Goal: Transaction & Acquisition: Purchase product/service

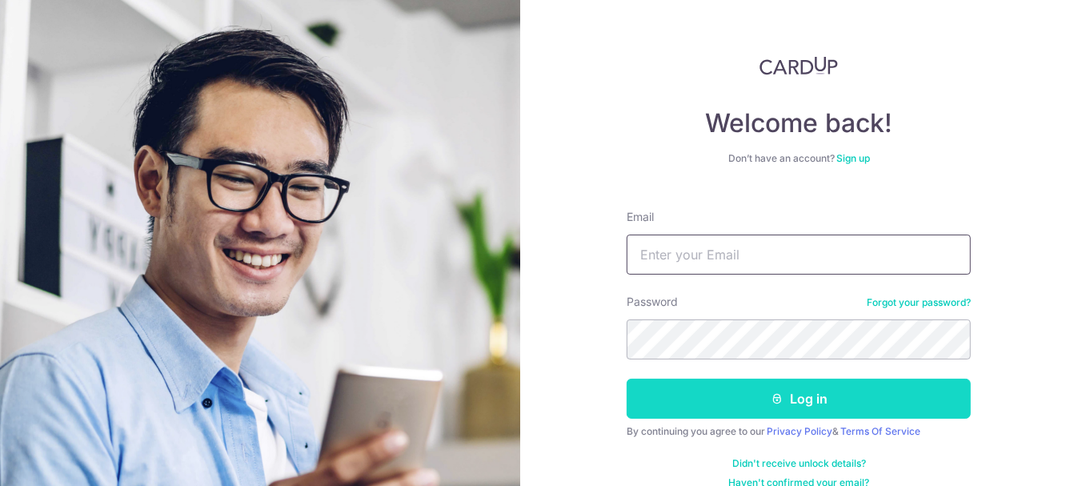
type input "Amytee13@gmail.com"
click at [792, 395] on button "Log in" at bounding box center [799, 399] width 344 height 40
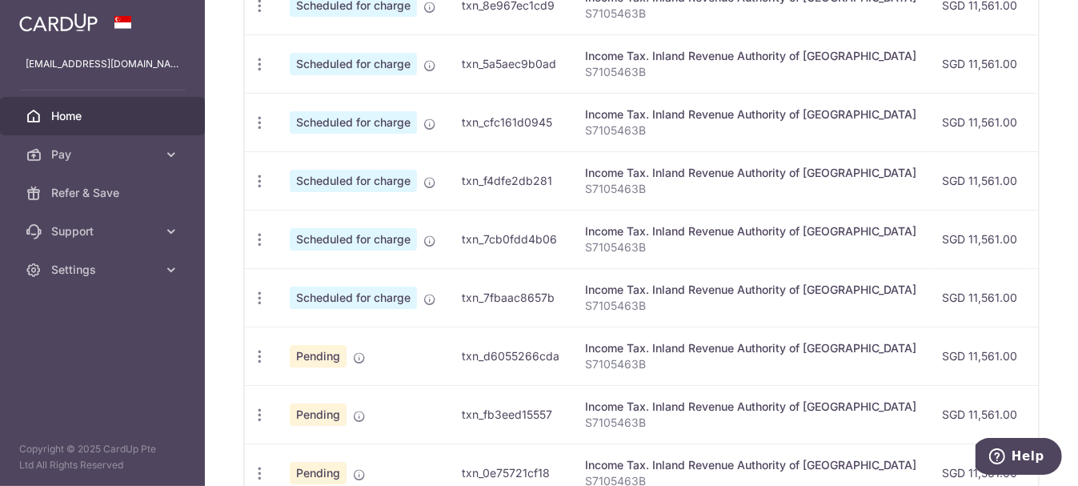
scroll to position [160, 0]
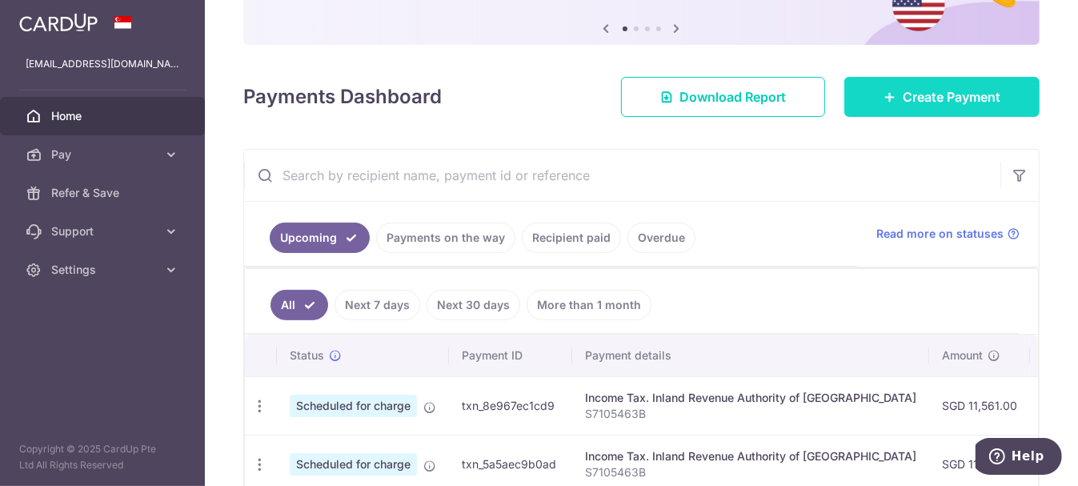
click at [904, 102] on span "Create Payment" at bounding box center [952, 96] width 98 height 19
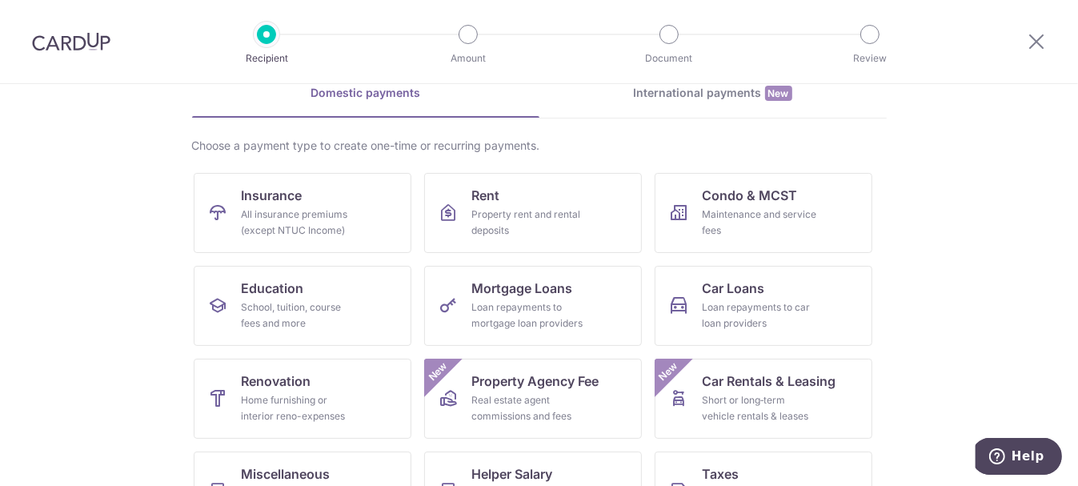
scroll to position [160, 0]
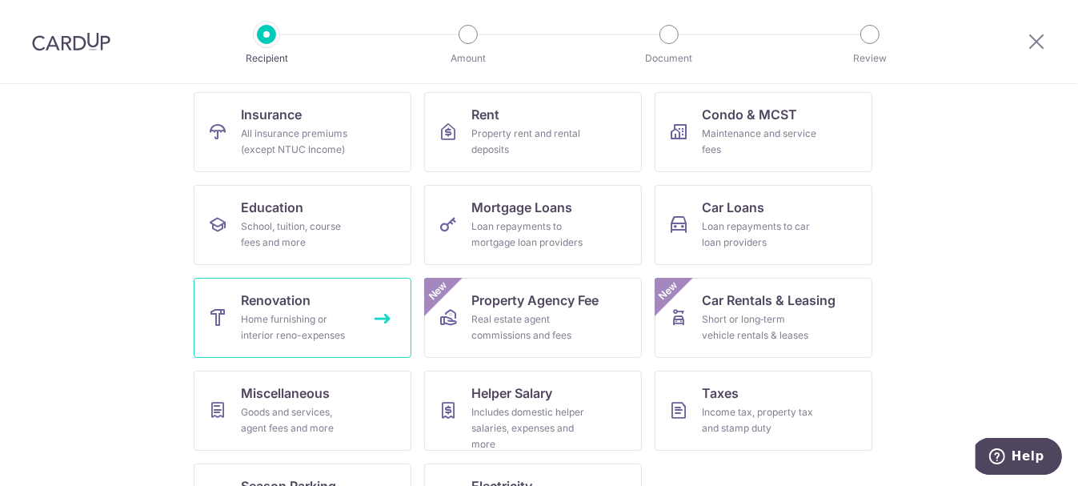
click at [287, 313] on div "Home furnishing or interior reno-expenses" at bounding box center [299, 327] width 115 height 32
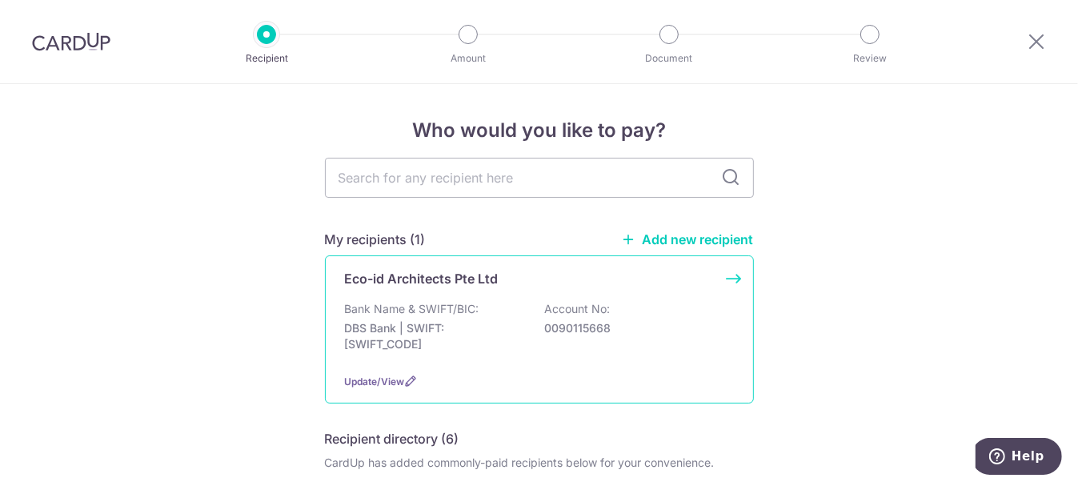
click at [653, 291] on div "Eco-id Architects Pte Ltd Bank Name & SWIFT/BIC: DBS Bank | SWIFT: DBSSSGSGXXX …" at bounding box center [539, 329] width 429 height 148
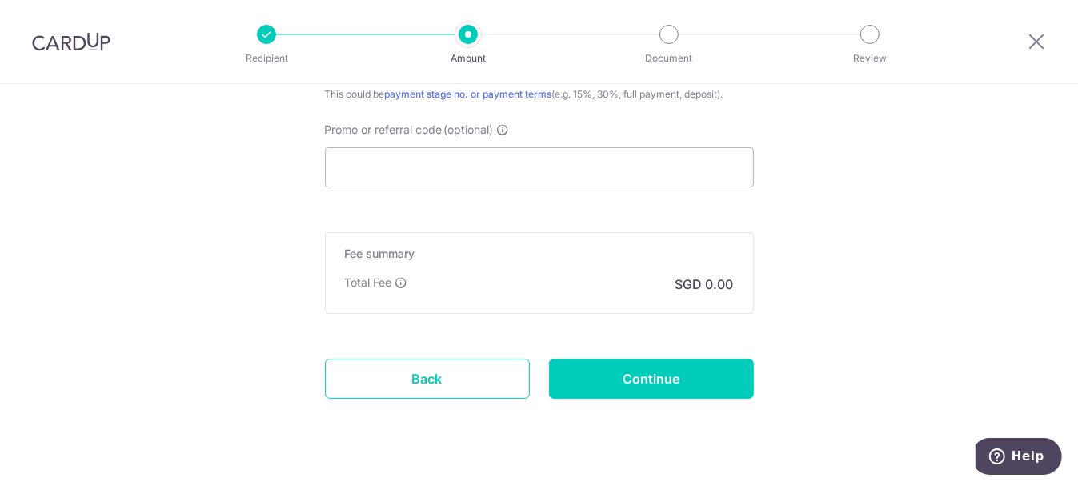
scroll to position [1040, 0]
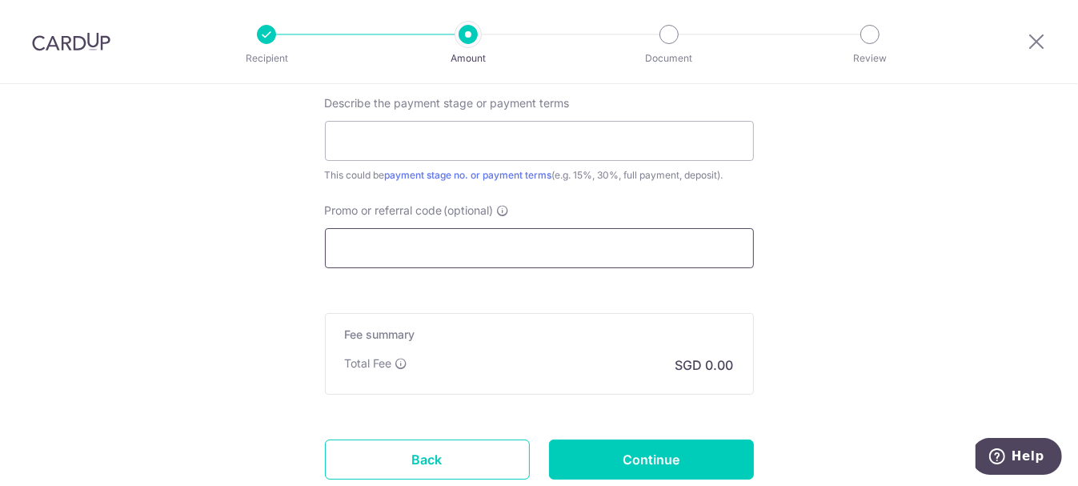
click at [435, 245] on input "Promo or referral code (optional)" at bounding box center [539, 248] width 429 height 40
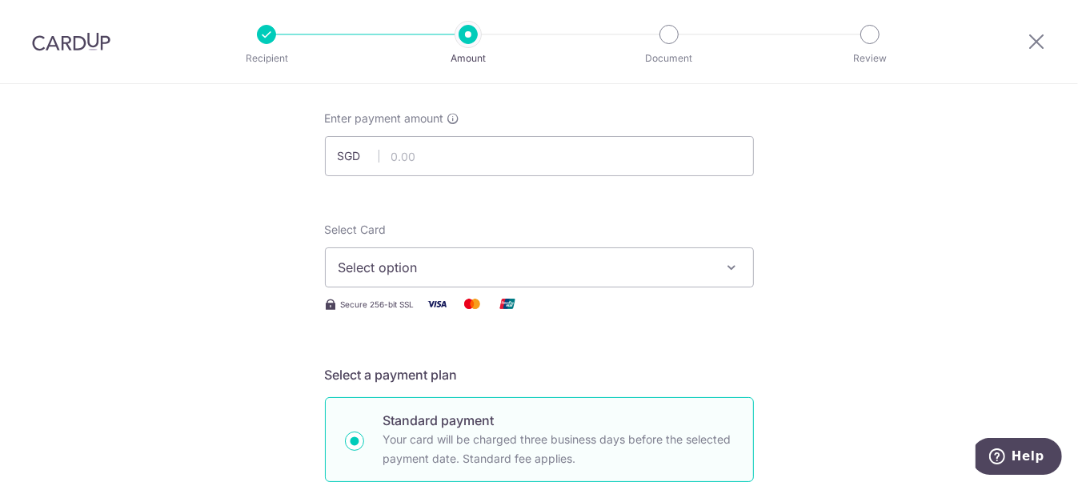
scroll to position [0, 0]
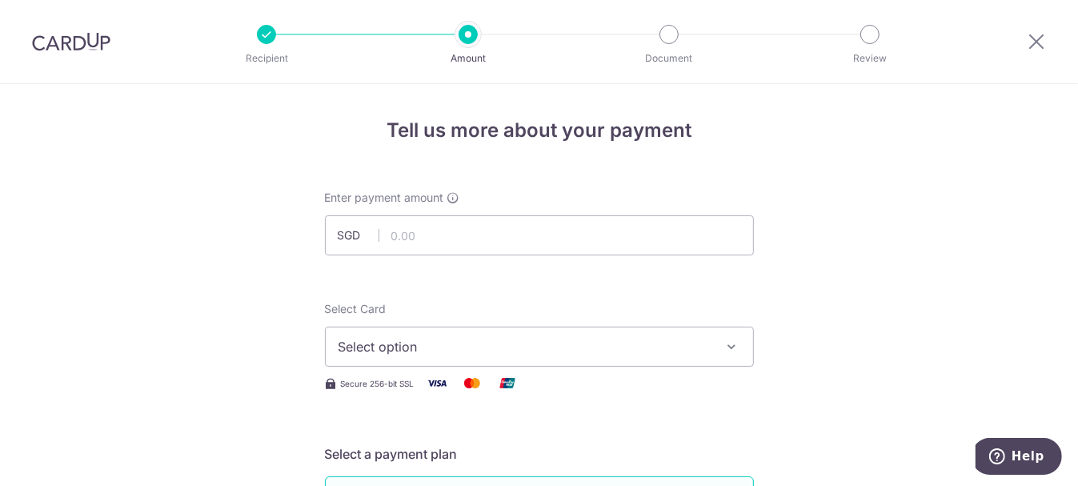
type input "AMY155"
click at [458, 229] on input "text" at bounding box center [539, 235] width 429 height 40
type input "20,437.50"
click at [475, 348] on span "Select option" at bounding box center [525, 346] width 373 height 19
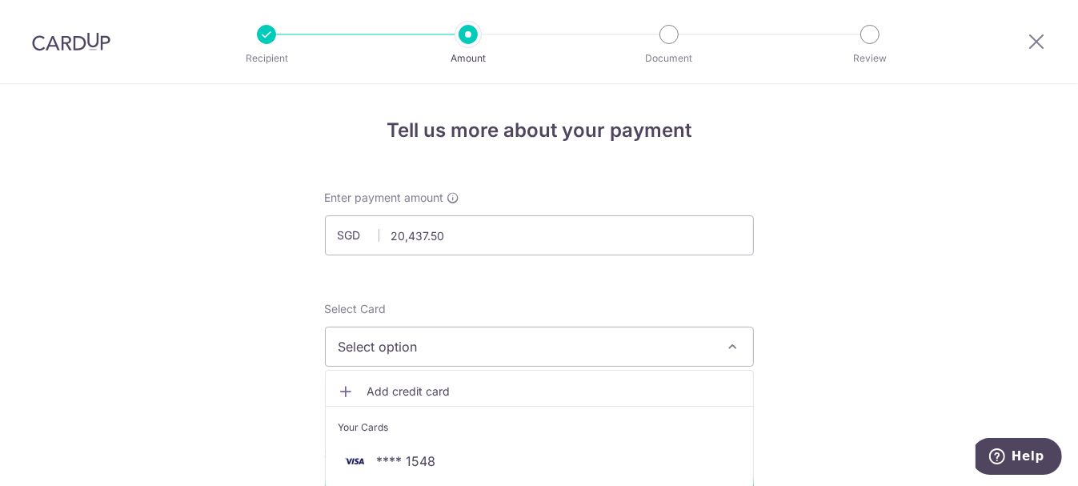
scroll to position [160, 0]
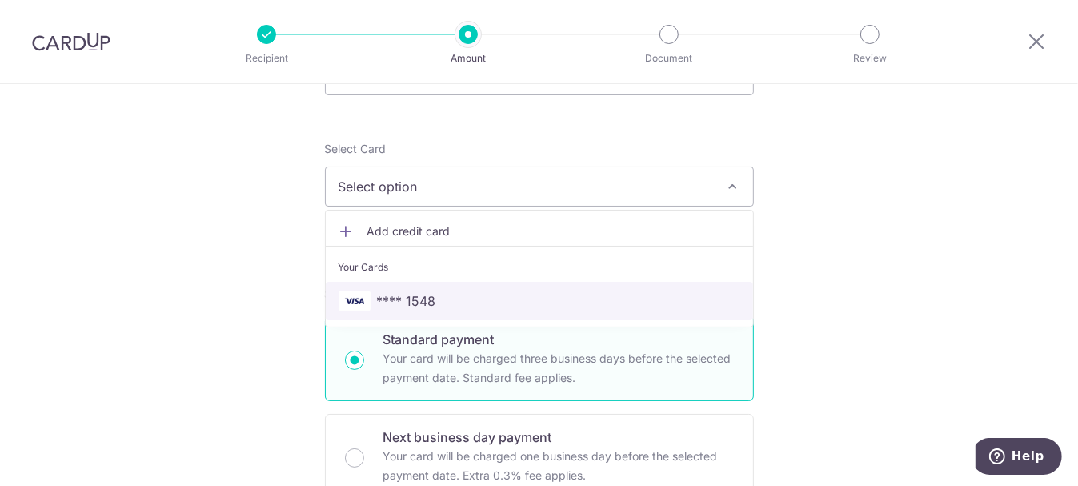
click at [472, 294] on span "**** 1548" at bounding box center [540, 300] width 402 height 19
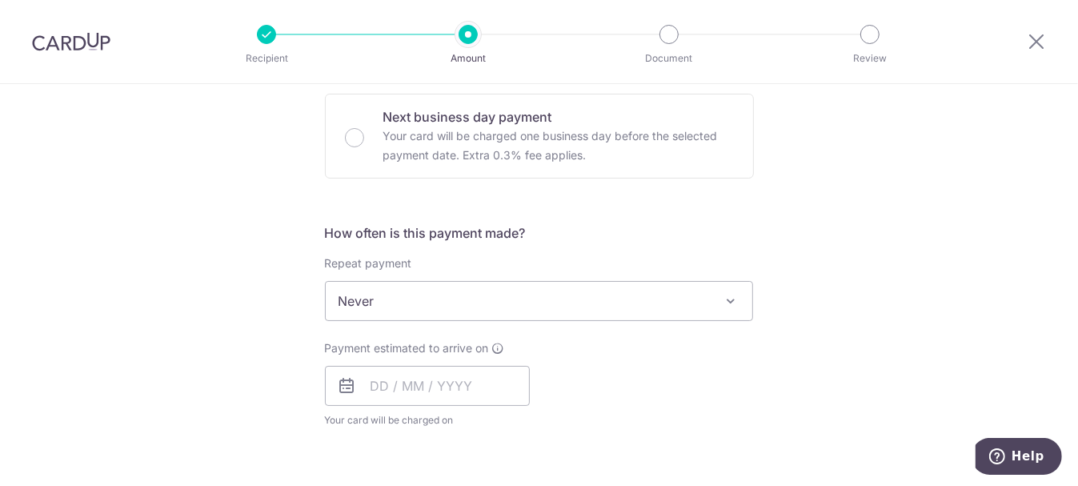
scroll to position [560, 0]
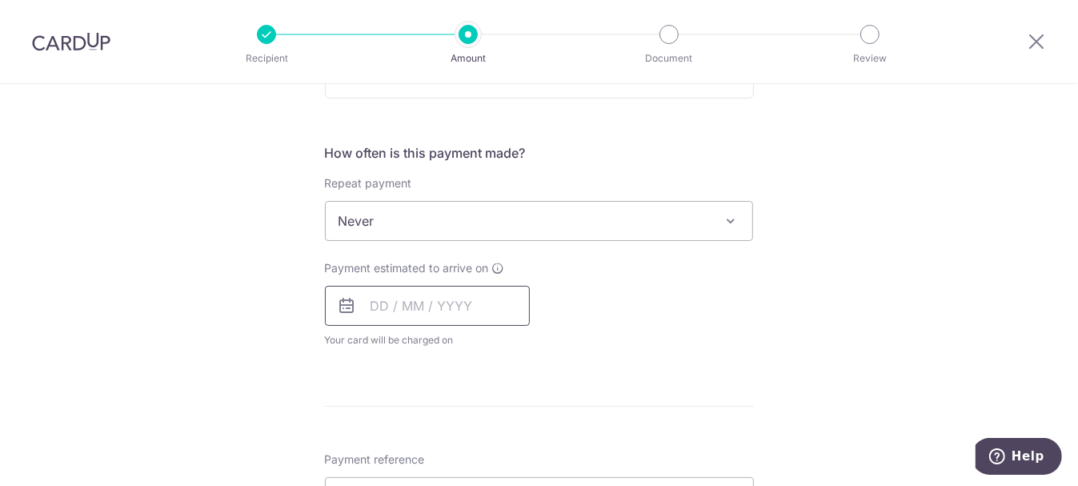
click at [379, 312] on input "text" at bounding box center [427, 306] width 205 height 40
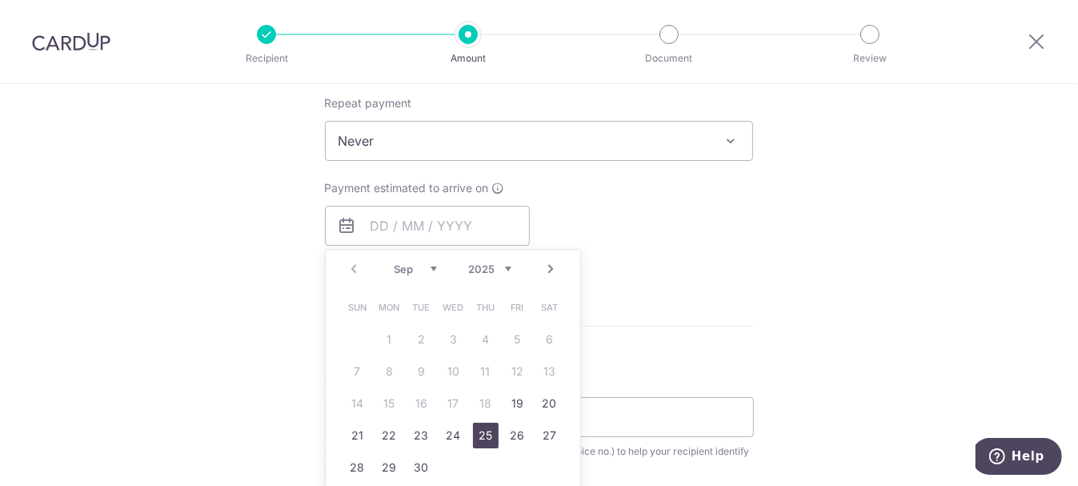
click at [475, 431] on link "25" at bounding box center [486, 436] width 26 height 26
type input "[DATE]"
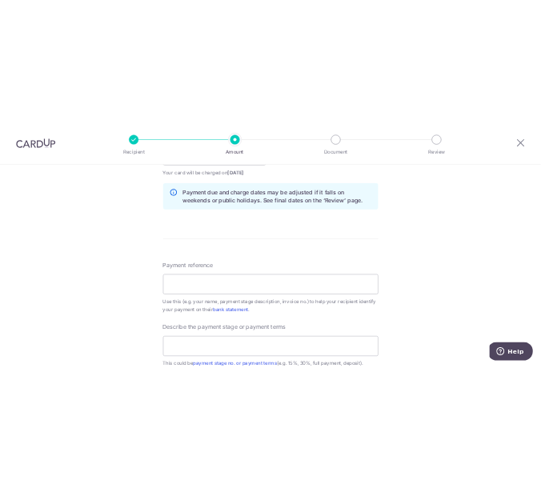
scroll to position [880, 0]
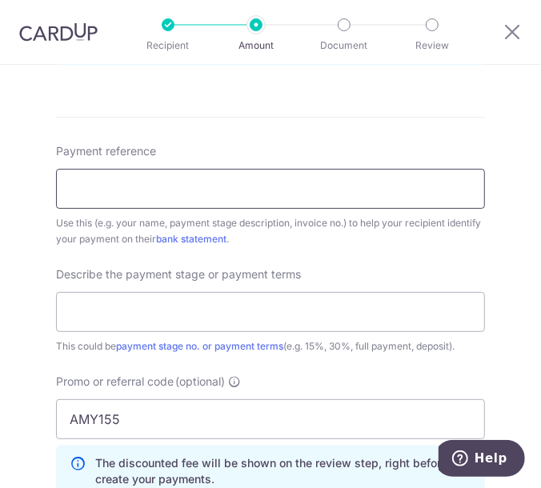
click at [126, 186] on input "Payment reference" at bounding box center [270, 189] width 429 height 40
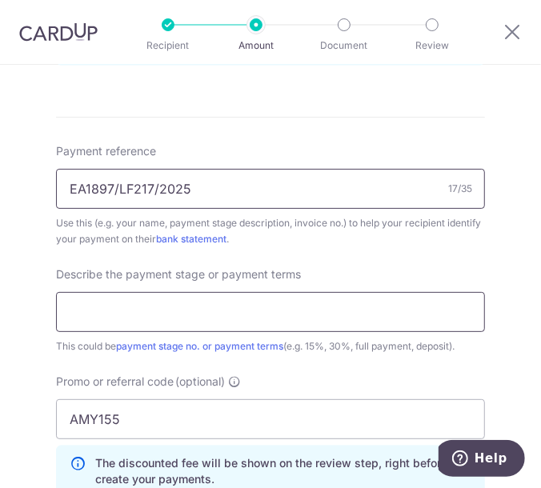
type input "EA1897/LF217/2025"
click at [150, 319] on input "text" at bounding box center [270, 312] width 429 height 40
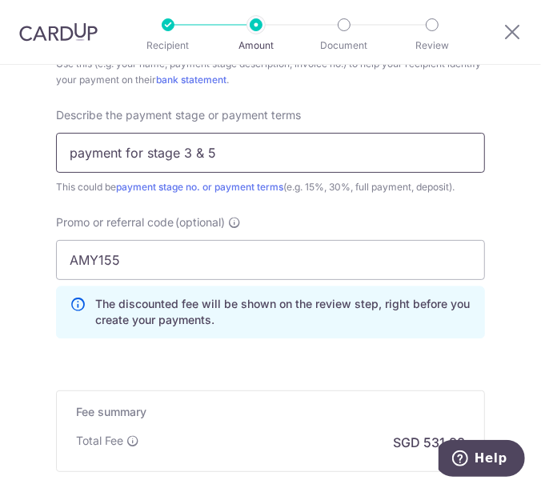
scroll to position [1201, 0]
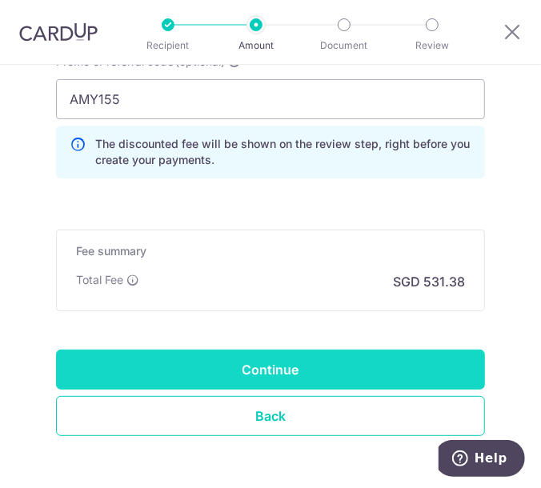
type input "payment for stage 3 & 5"
click at [343, 375] on input "Continue" at bounding box center [270, 370] width 429 height 40
type input "Create Schedule"
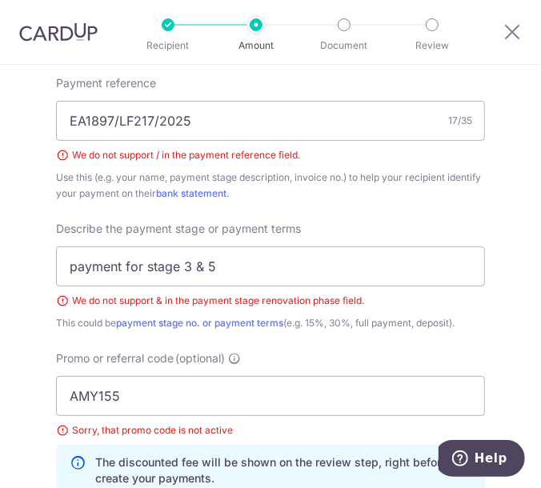
scroll to position [868, 0]
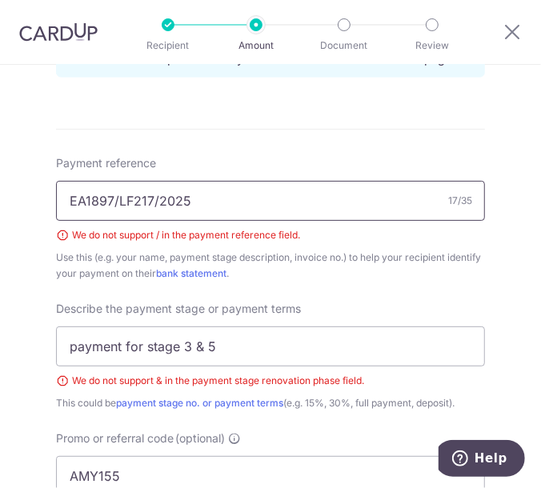
click at [114, 194] on input "EA1897/LF217/2025" at bounding box center [270, 201] width 429 height 40
type input "EA1897 LF217 2025"
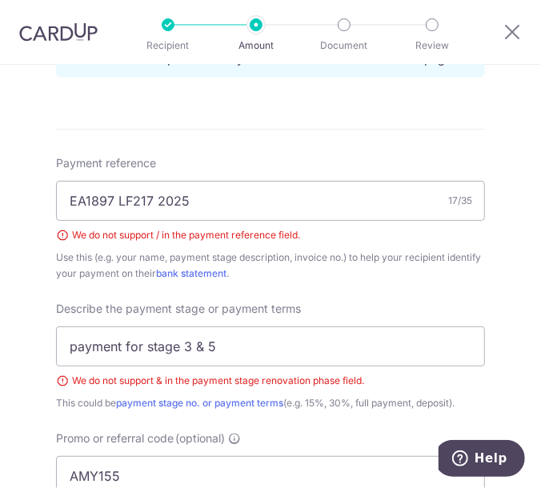
click at [320, 291] on div "Payment reference EA1897 LF217 2025 17/35 We do not support / in the payment re…" at bounding box center [270, 372] width 429 height 435
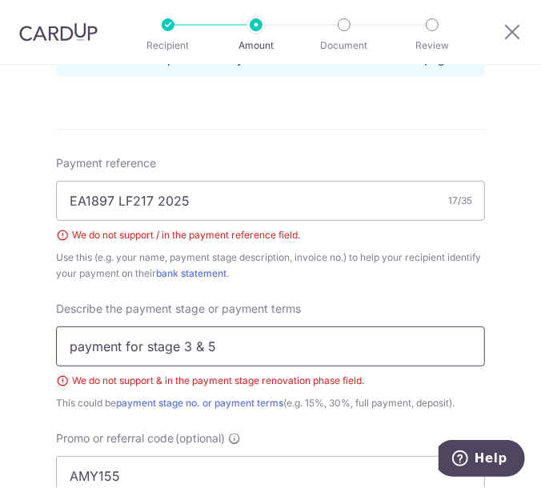
click at [208, 347] on input "payment for stage 3 & 5" at bounding box center [270, 347] width 429 height 40
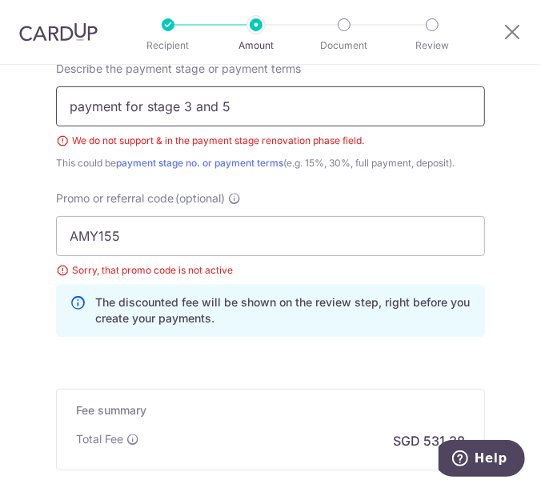
scroll to position [1269, 0]
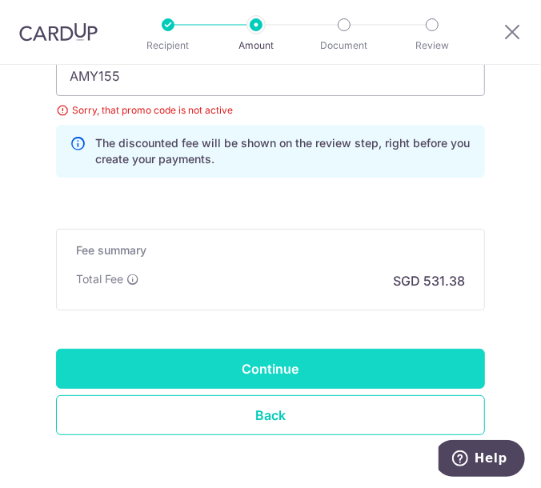
type input "payment for stage 3 and 5"
click at [324, 367] on input "Continue" at bounding box center [270, 369] width 429 height 40
type input "Create Schedule"
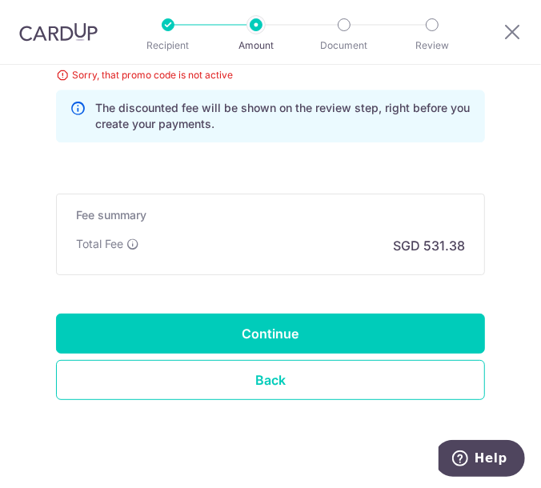
scroll to position [1099, 0]
